Goal: Complete application form

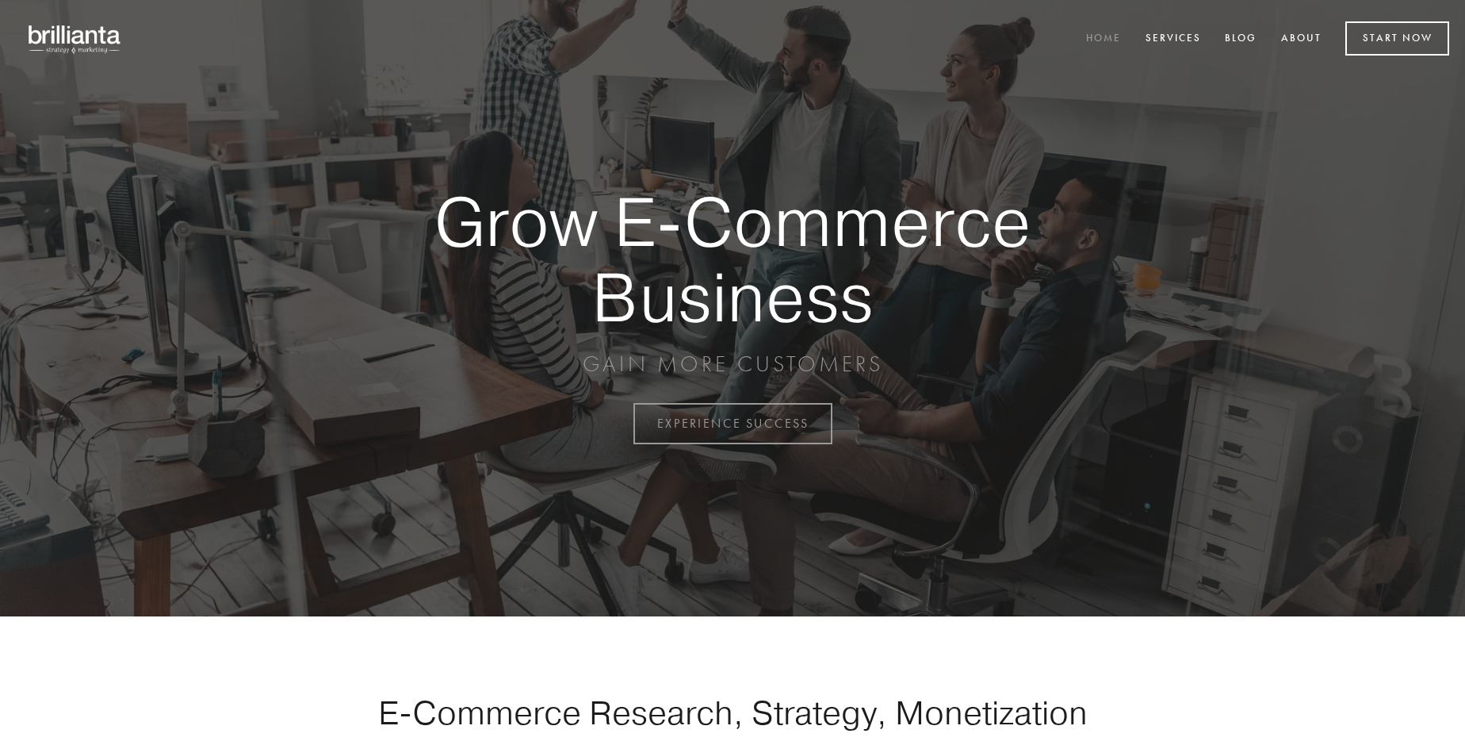
scroll to position [4157, 0]
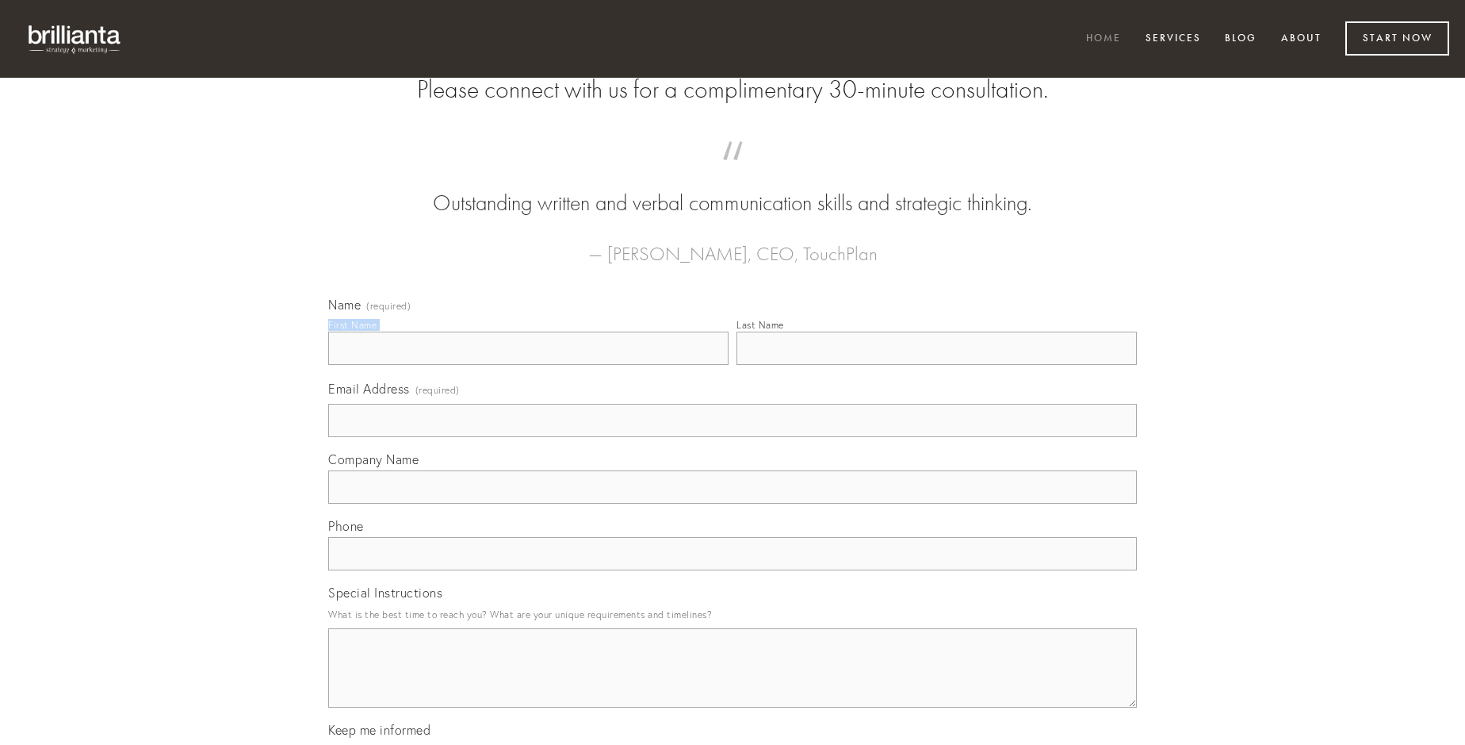
type input "[PERSON_NAME]"
click at [937, 365] on input "Last Name" at bounding box center [937, 347] width 400 height 33
type input "[PERSON_NAME]"
click at [733, 437] on input "Email Address (required)" at bounding box center [732, 420] width 809 height 33
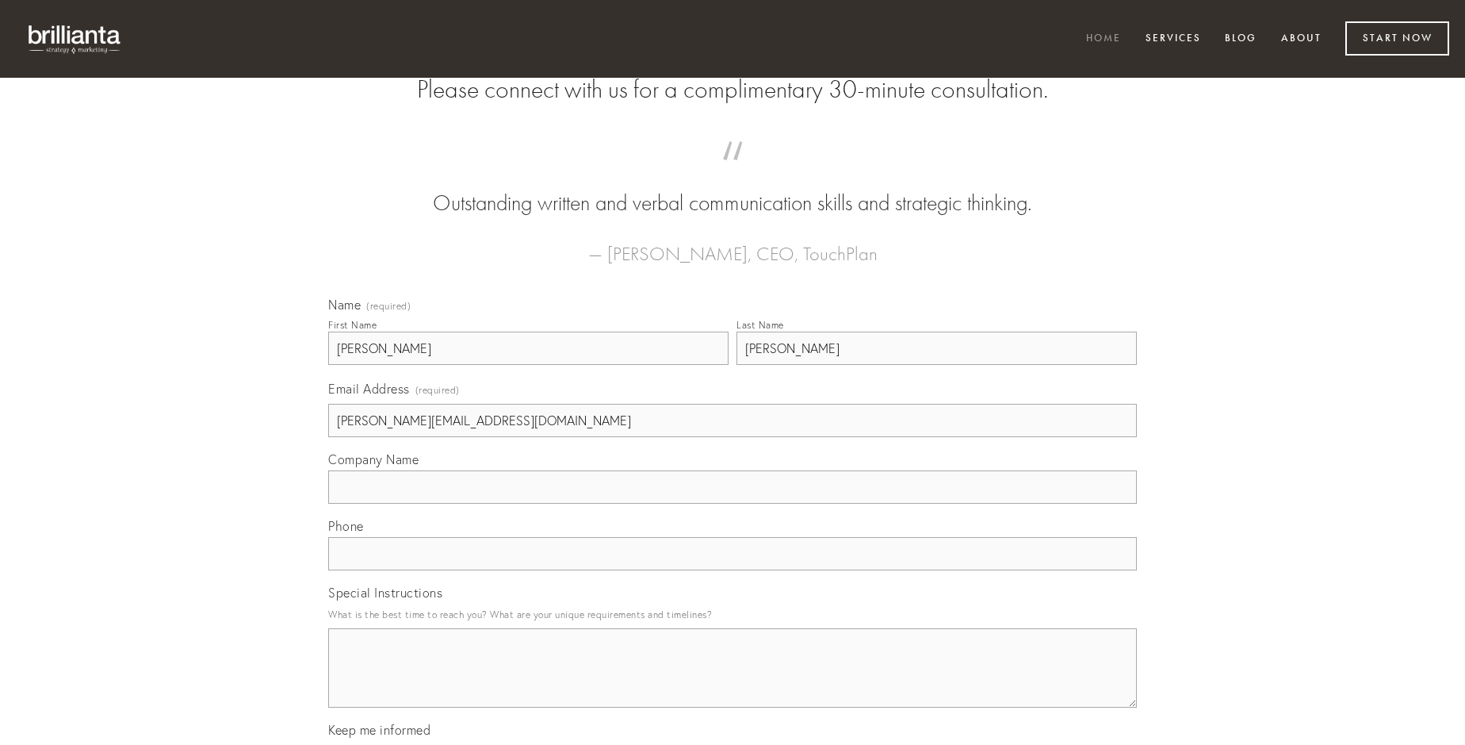
type input "[PERSON_NAME][EMAIL_ADDRESS][DOMAIN_NAME]"
click at [733, 504] on input "Company Name" at bounding box center [732, 486] width 809 height 33
type input "sed"
click at [733, 570] on input "text" at bounding box center [732, 553] width 809 height 33
click at [733, 682] on textarea "Special Instructions" at bounding box center [732, 667] width 809 height 79
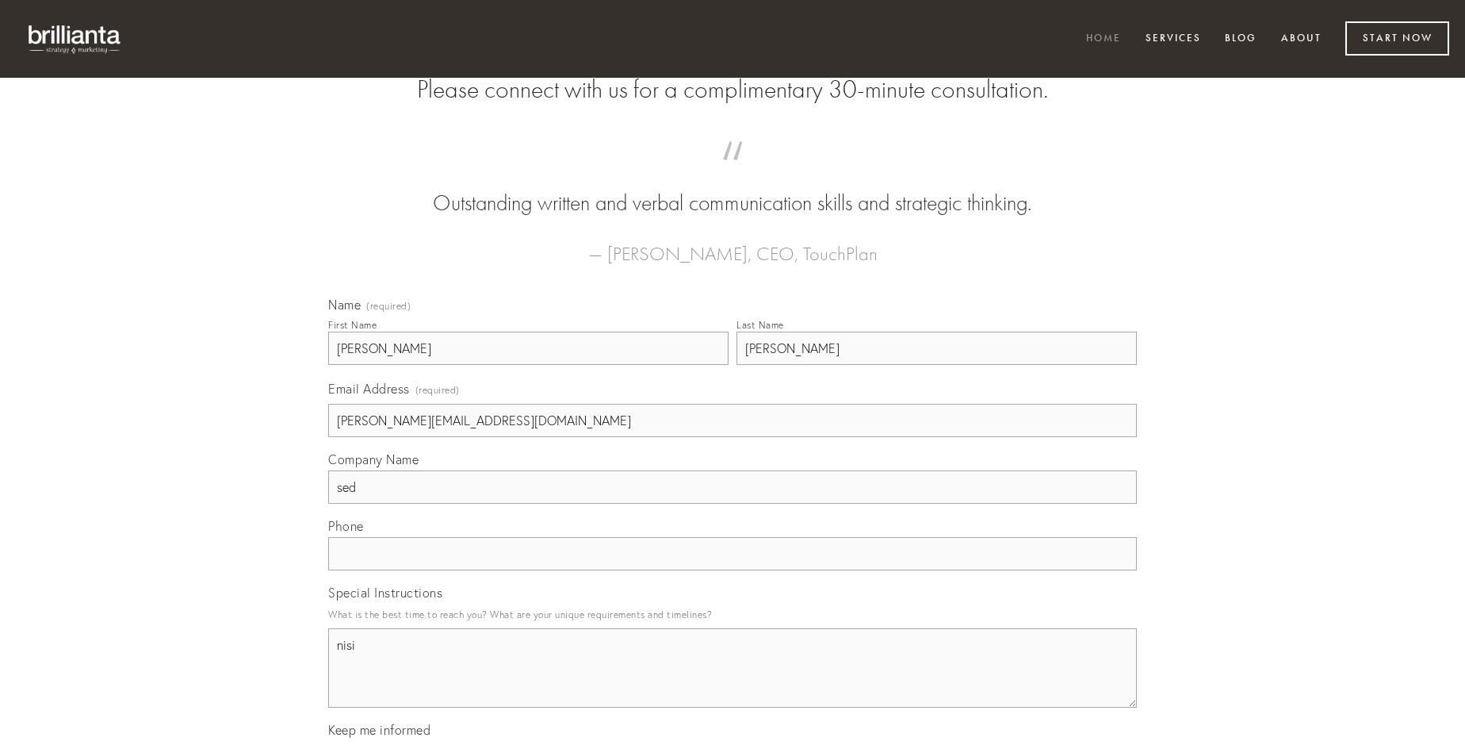
type textarea "nisi"
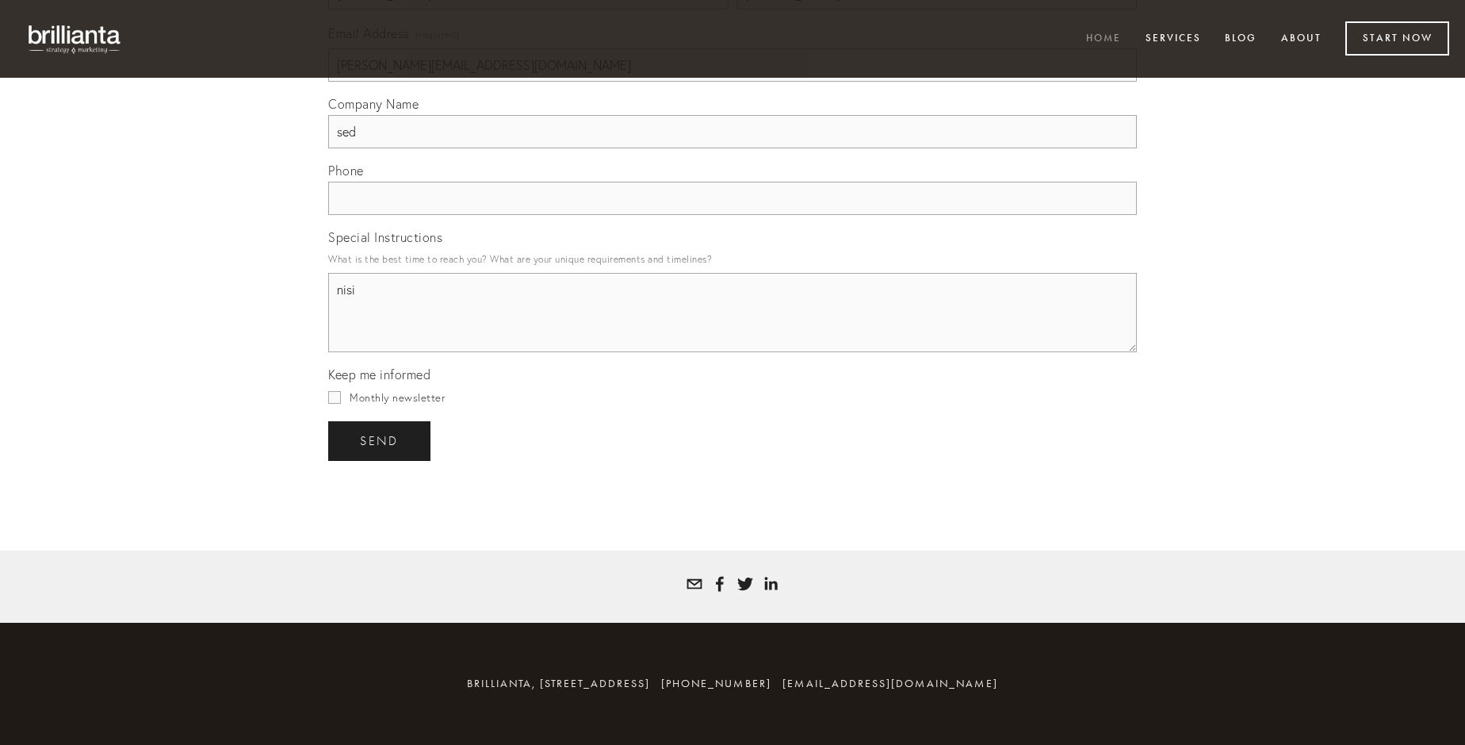
click at [381, 440] on span "send" at bounding box center [379, 441] width 39 height 14
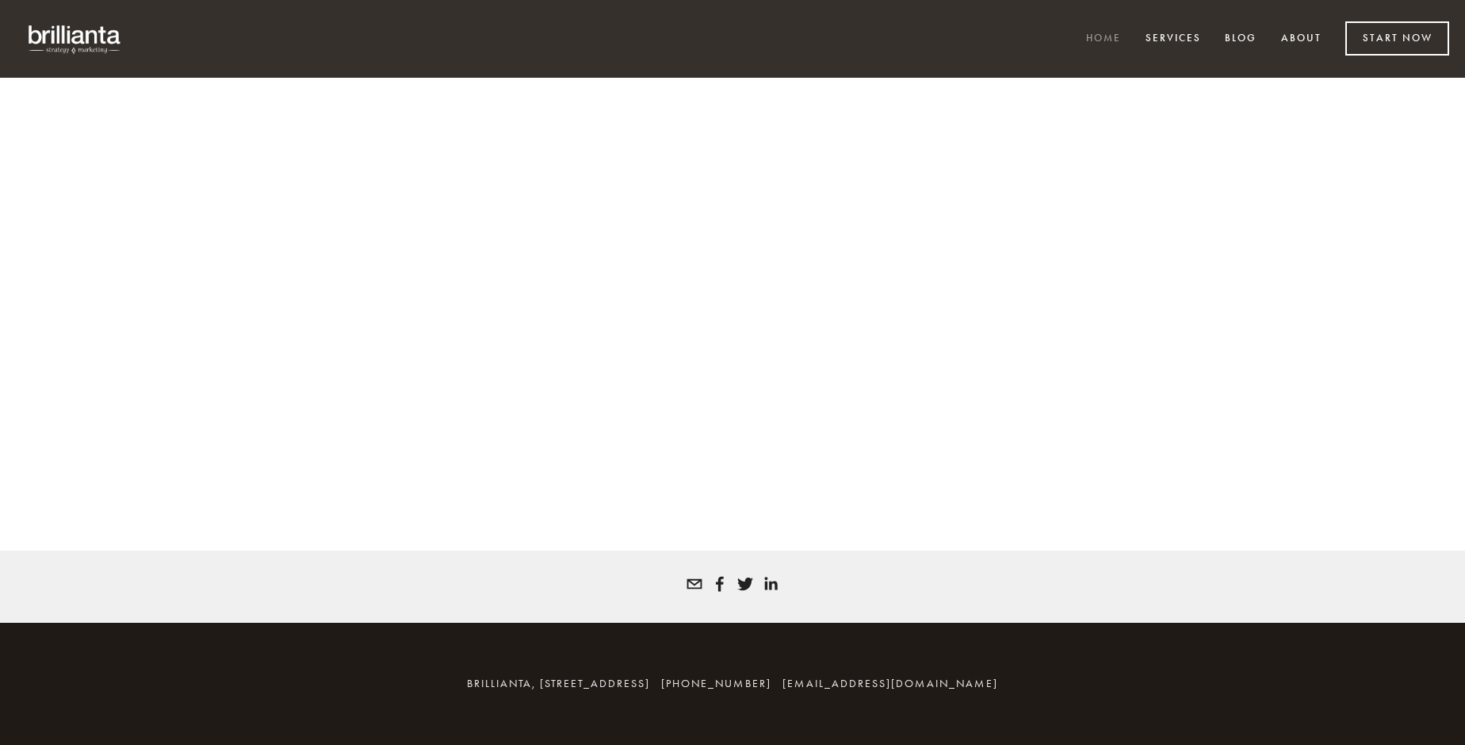
scroll to position [4136, 0]
